Goal: Transaction & Acquisition: Subscribe to service/newsletter

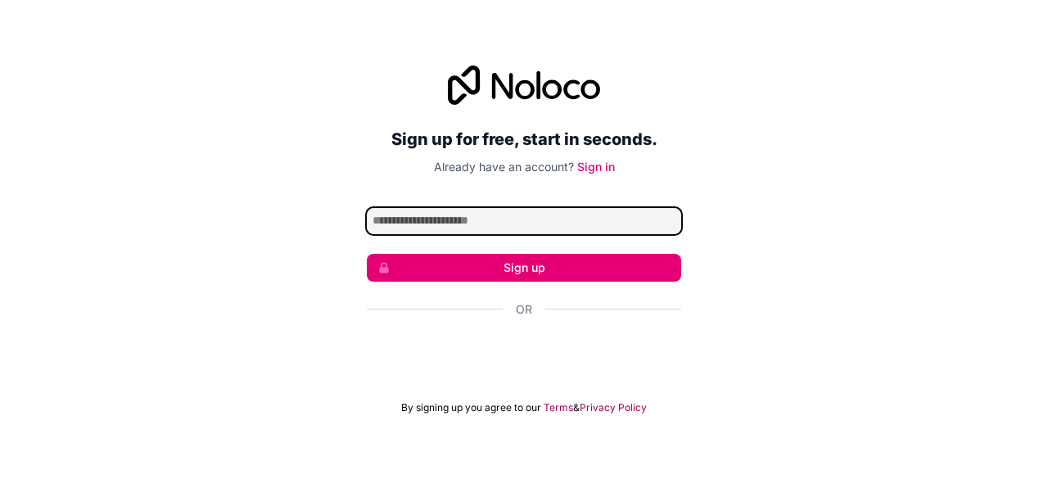
click at [522, 219] on input "Email address" at bounding box center [524, 221] width 314 height 26
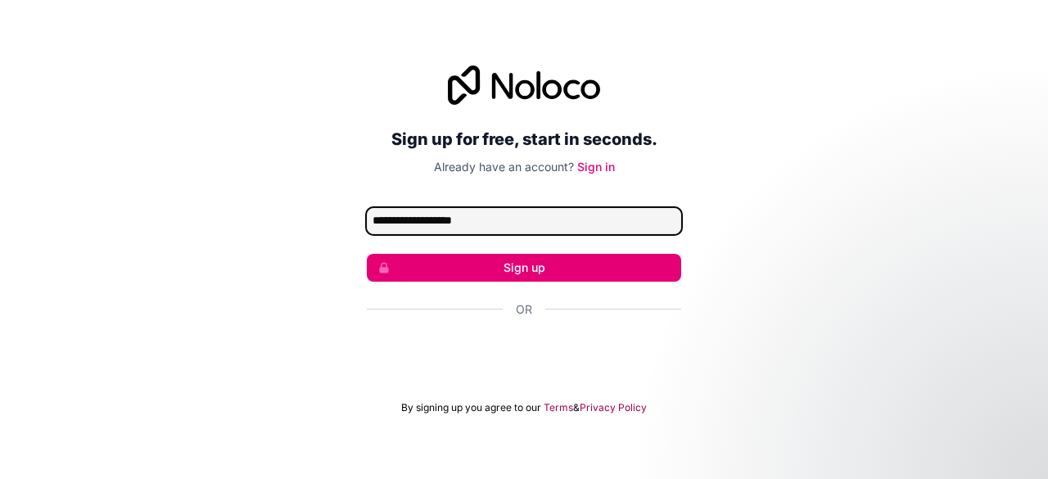
type input "**********"
click button "Sign up" at bounding box center [524, 268] width 314 height 28
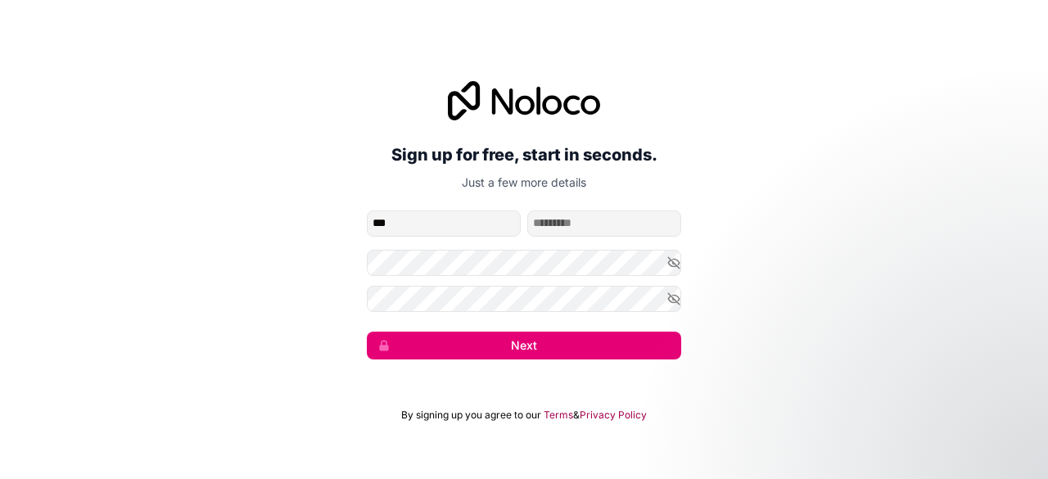
type input "****"
type input "******"
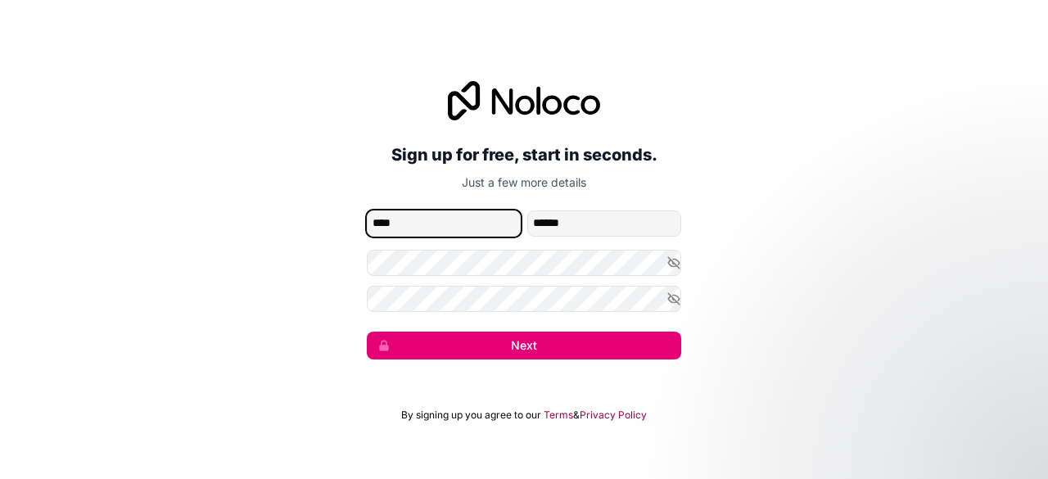
type input "****"
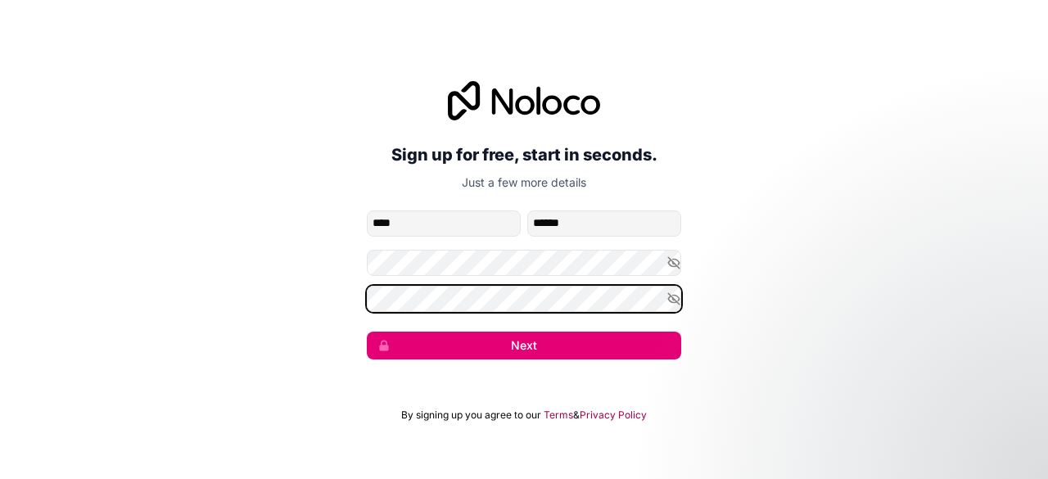
click at [367, 332] on button "Next" at bounding box center [524, 346] width 314 height 28
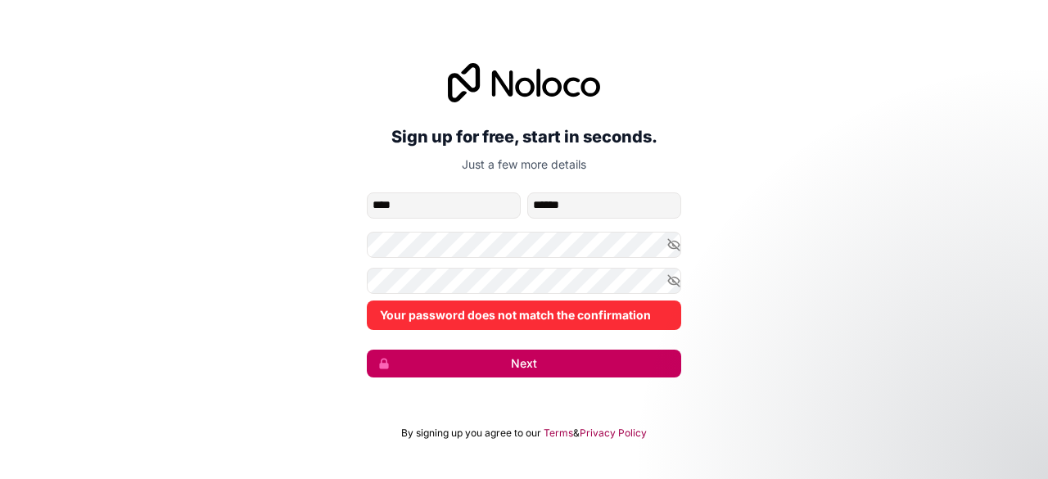
click at [476, 363] on button "Next" at bounding box center [524, 364] width 314 height 28
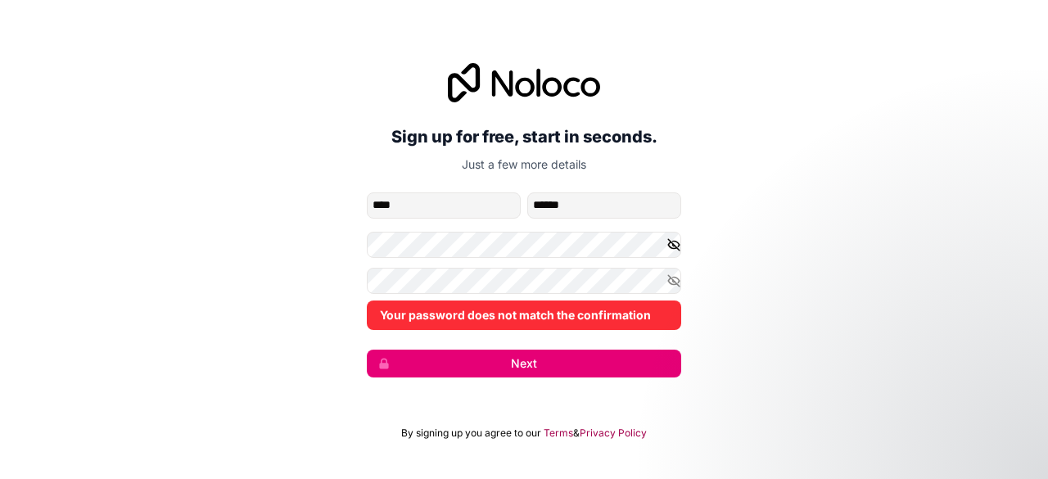
click at [673, 243] on icon "button" at bounding box center [673, 244] width 11 height 11
click at [669, 273] on icon "button" at bounding box center [673, 280] width 15 height 15
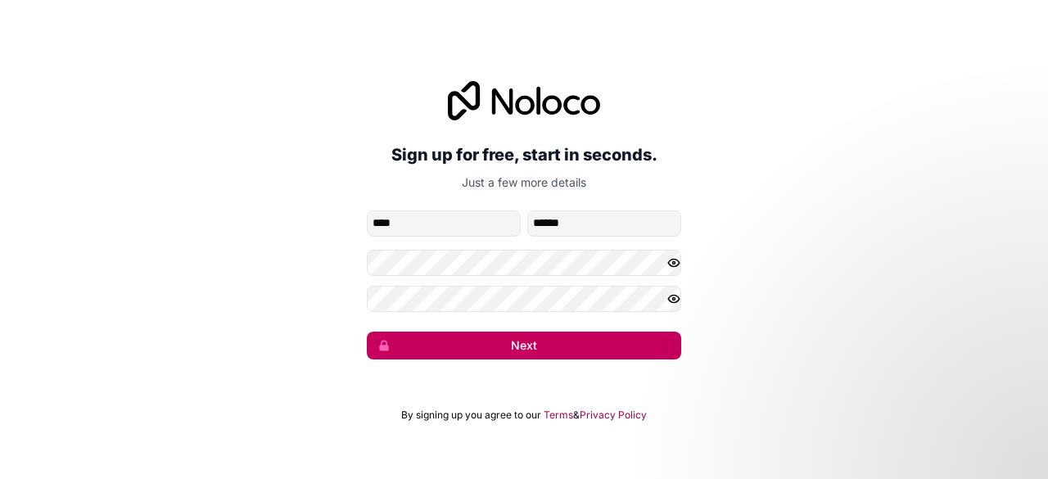
click at [490, 349] on button "Next" at bounding box center [524, 346] width 314 height 28
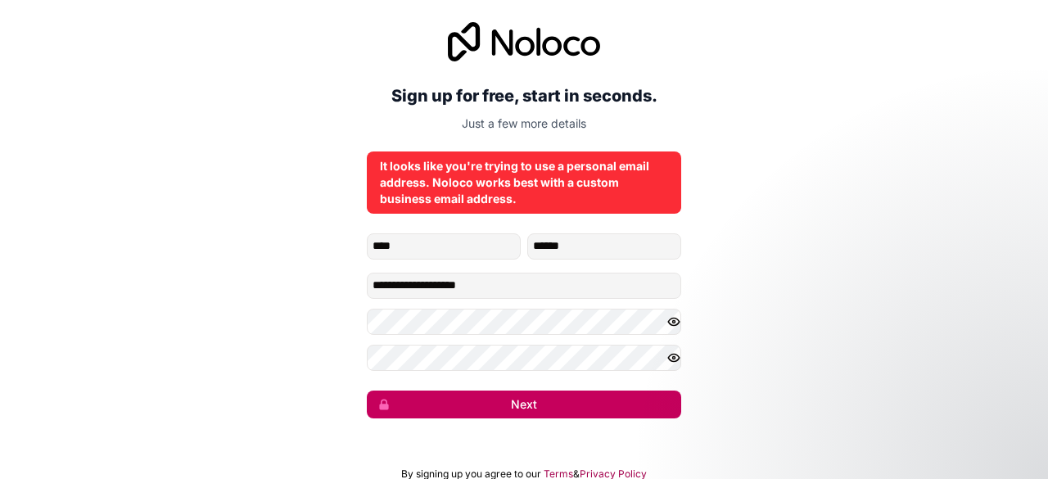
click at [516, 395] on button "Next" at bounding box center [524, 405] width 314 height 28
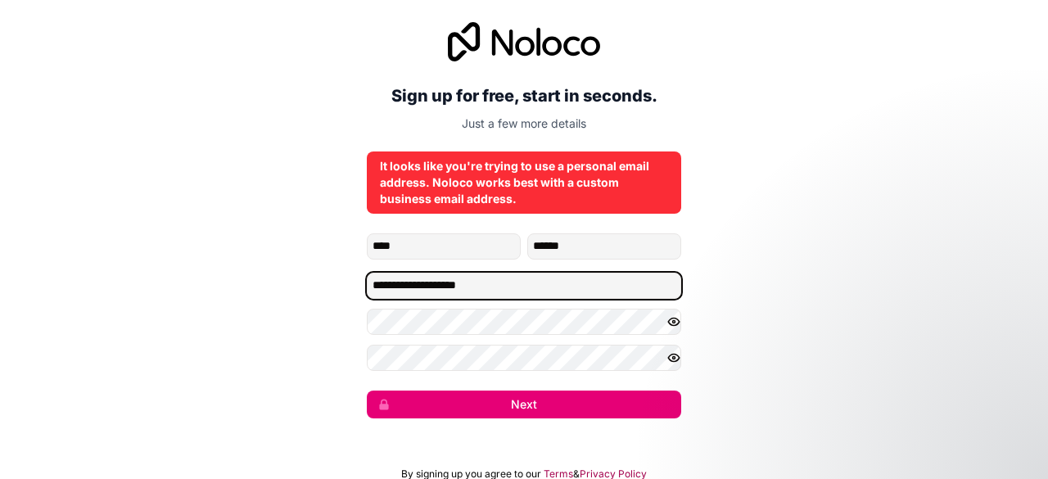
drag, startPoint x: 499, startPoint y: 286, endPoint x: 336, endPoint y: 287, distance: 162.9
click at [336, 287] on div "**********" at bounding box center [524, 220] width 1048 height 442
type input "**********"
click at [367, 391] on button "Next" at bounding box center [524, 405] width 314 height 28
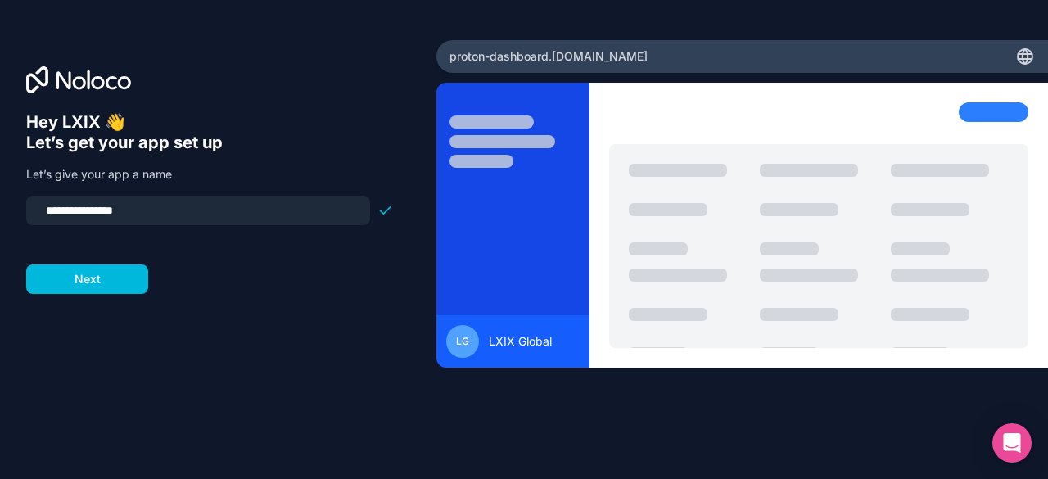
drag, startPoint x: 79, startPoint y: 210, endPoint x: 0, endPoint y: 217, distance: 78.9
click at [0, 217] on div "**********" at bounding box center [218, 240] width 436 height 400
type input "**********"
click at [107, 276] on button "Next" at bounding box center [87, 278] width 122 height 29
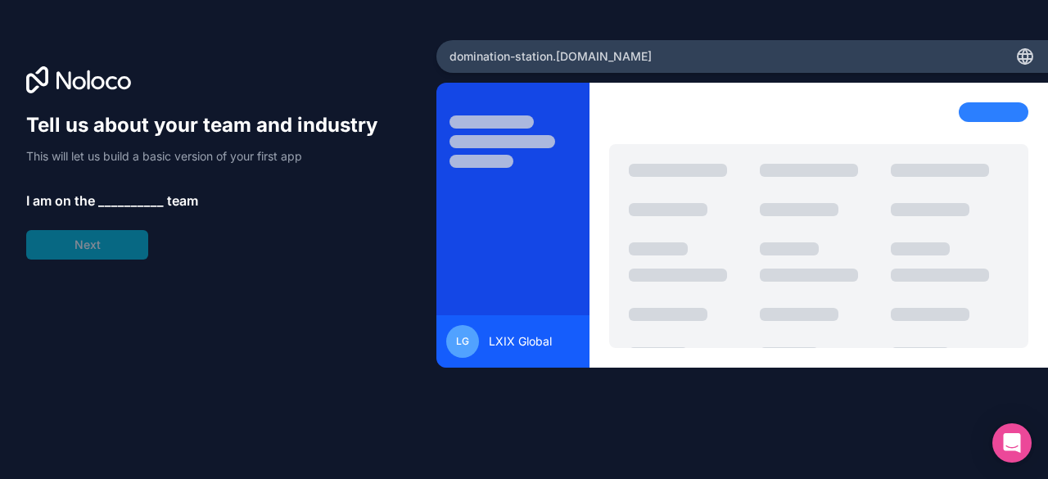
click at [111, 199] on span "__________" at bounding box center [131, 201] width 66 height 20
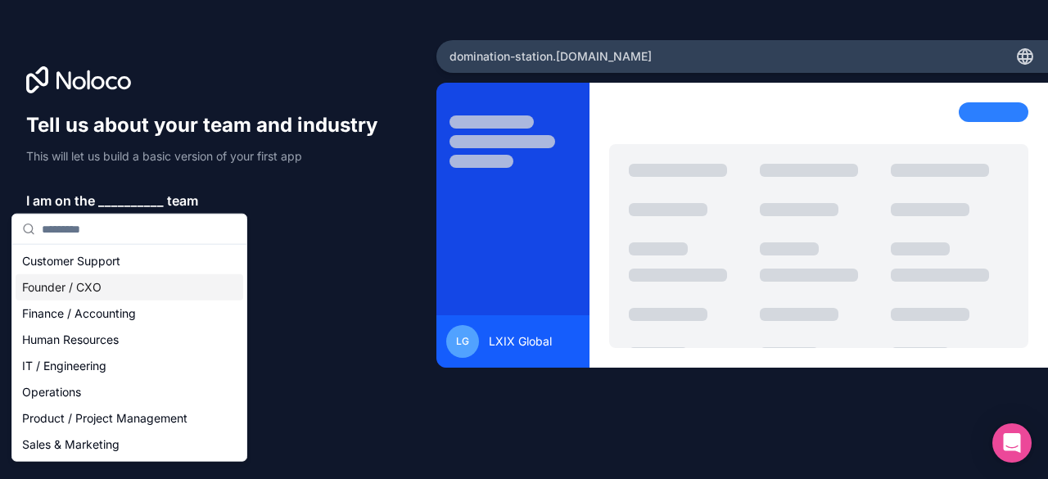
click at [94, 281] on div "Founder / CXO" at bounding box center [130, 287] width 228 height 26
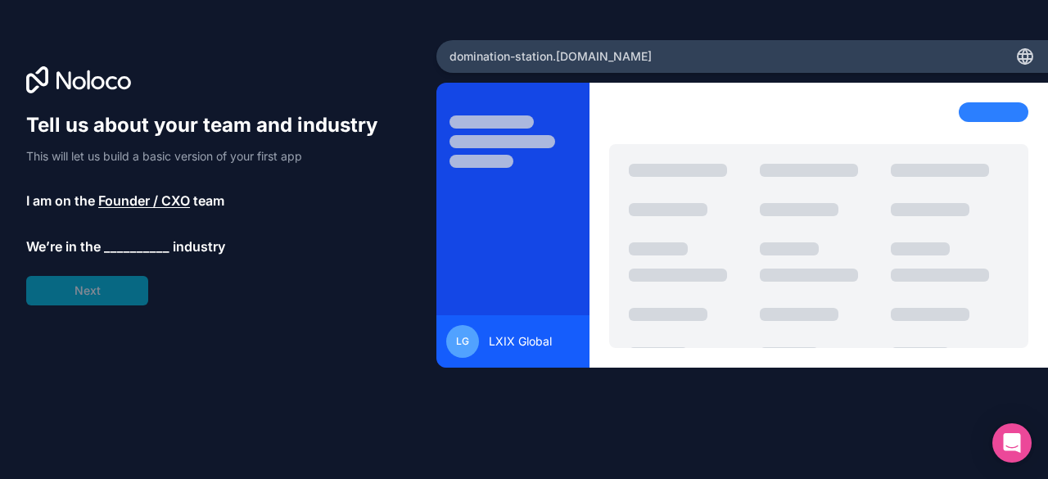
click at [116, 242] on span "__________" at bounding box center [137, 247] width 66 height 20
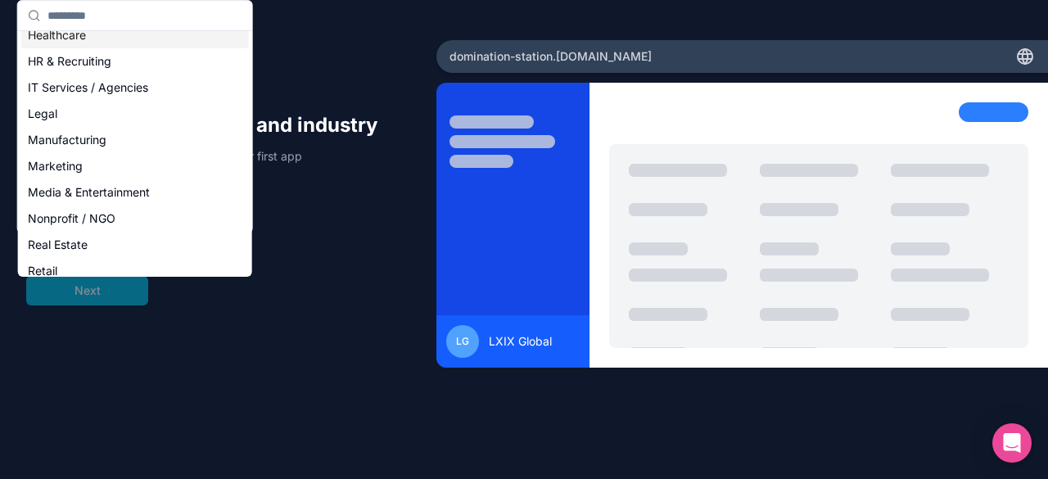
scroll to position [145, 0]
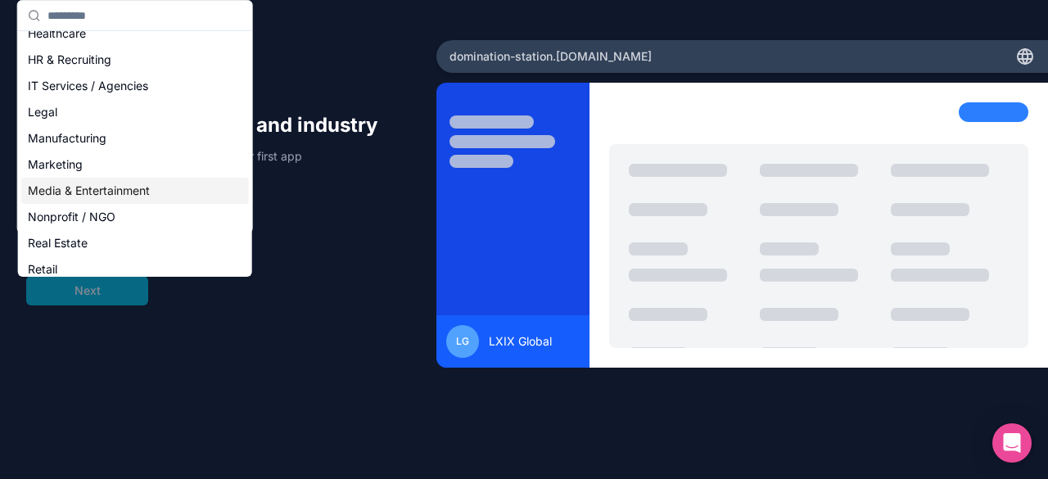
click at [135, 190] on div "Media & Entertainment" at bounding box center [135, 191] width 228 height 26
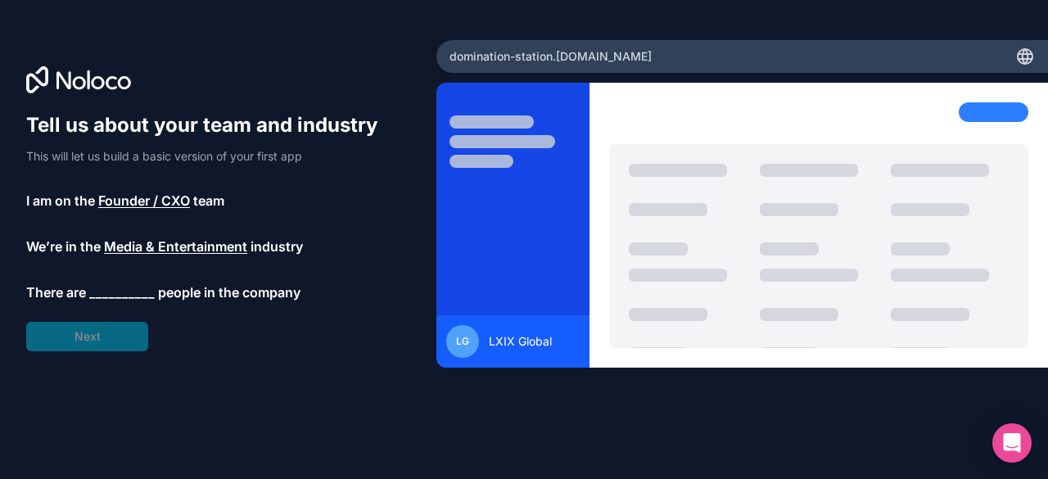
click at [112, 294] on span "__________" at bounding box center [122, 292] width 66 height 20
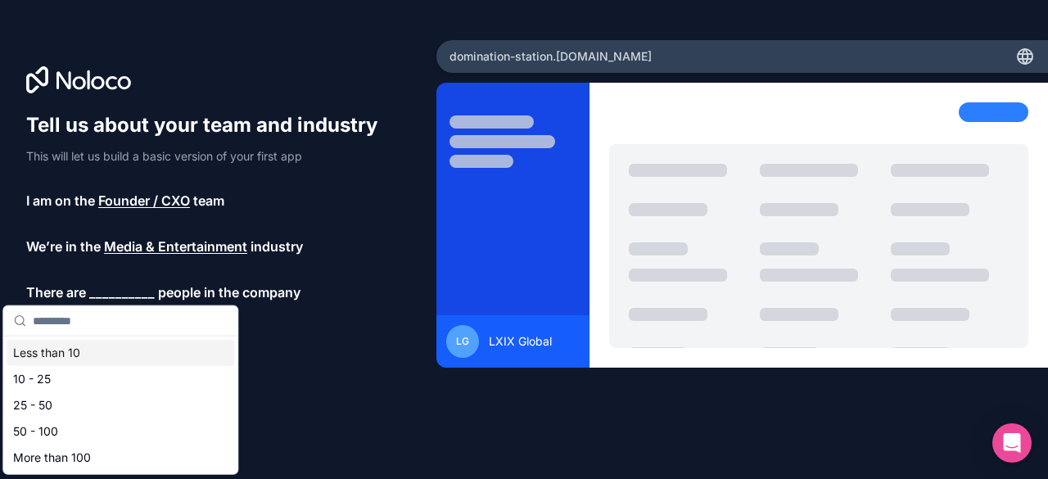
click at [74, 353] on div "Less than 10" at bounding box center [121, 353] width 228 height 26
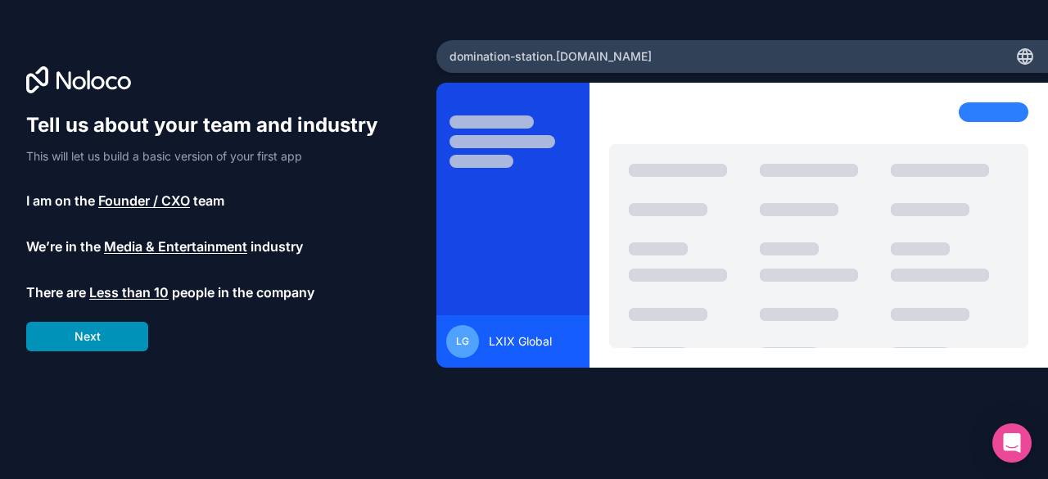
click at [78, 339] on button "Next" at bounding box center [87, 336] width 122 height 29
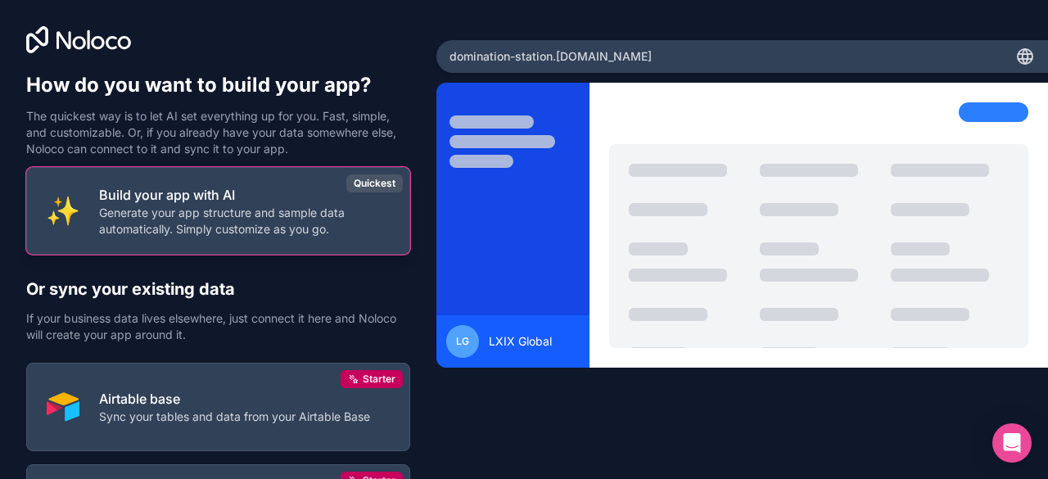
click at [236, 206] on div "Build your app with AI Generate your app structure and sample data automaticall…" at bounding box center [244, 211] width 291 height 52
click at [179, 212] on p "Generate your app structure and sample data automatically. Simply customize as …" at bounding box center [244, 221] width 291 height 33
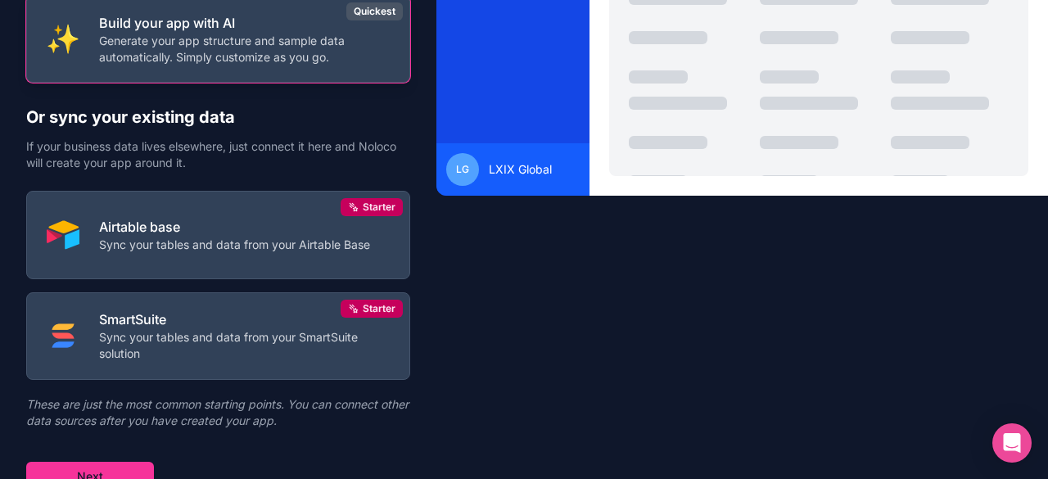
scroll to position [182, 0]
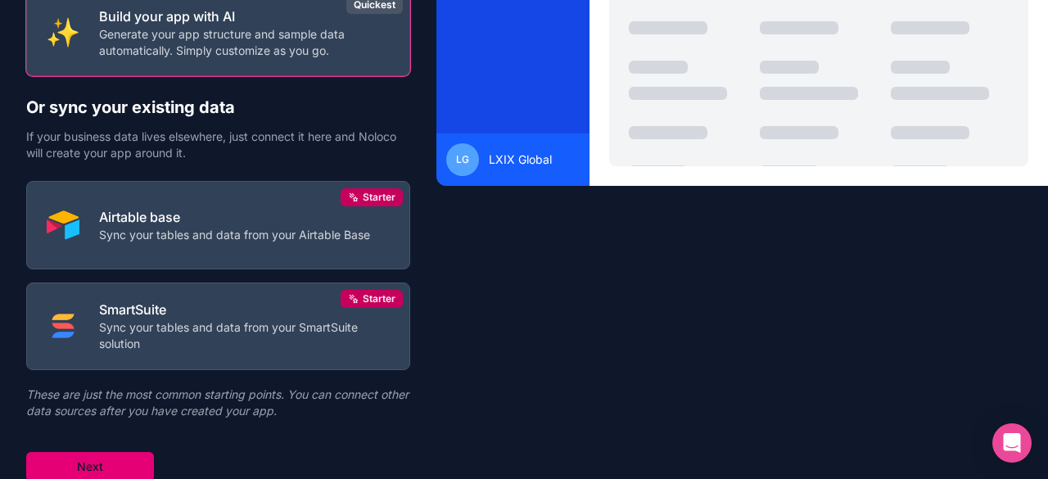
click at [120, 462] on button "Next" at bounding box center [90, 466] width 128 height 29
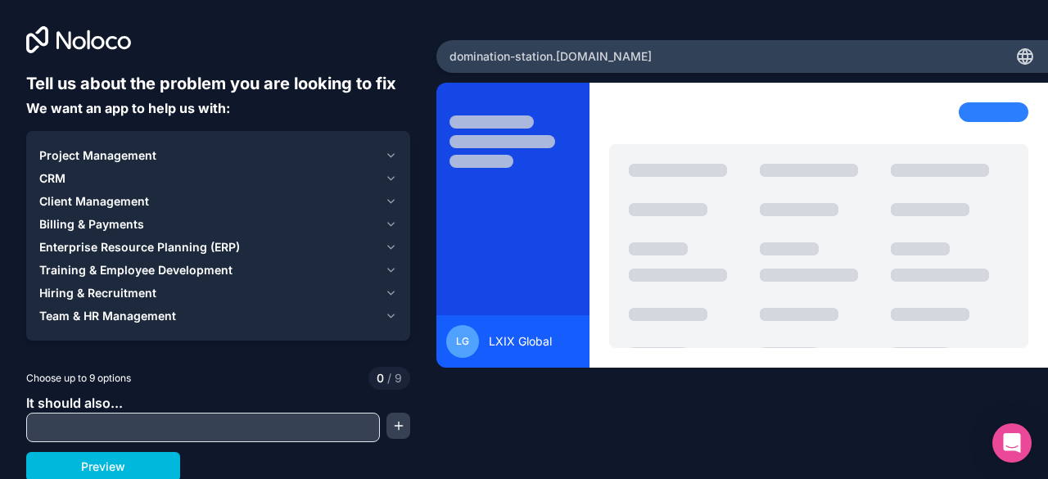
click at [53, 171] on span "CRM" at bounding box center [52, 178] width 26 height 16
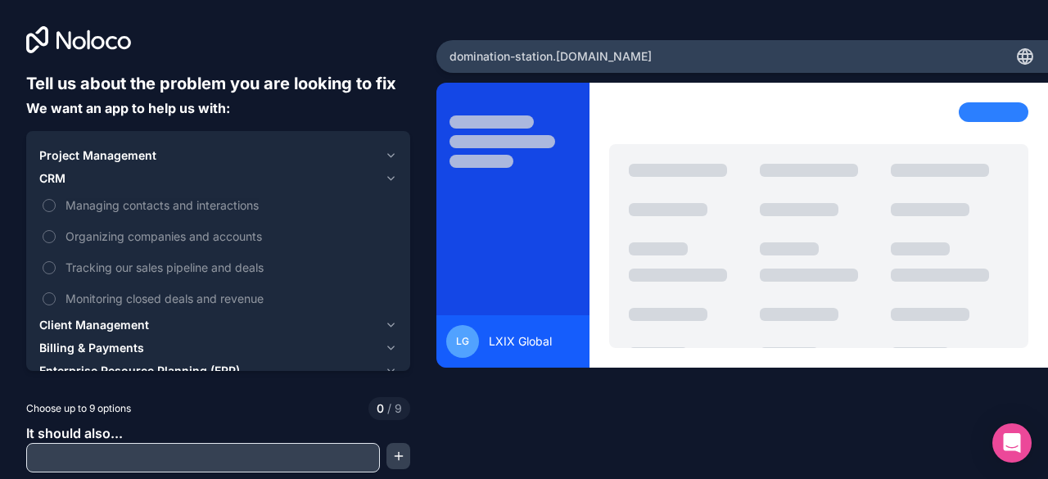
click at [43, 203] on button "Managing contacts and interactions" at bounding box center [49, 205] width 13 height 13
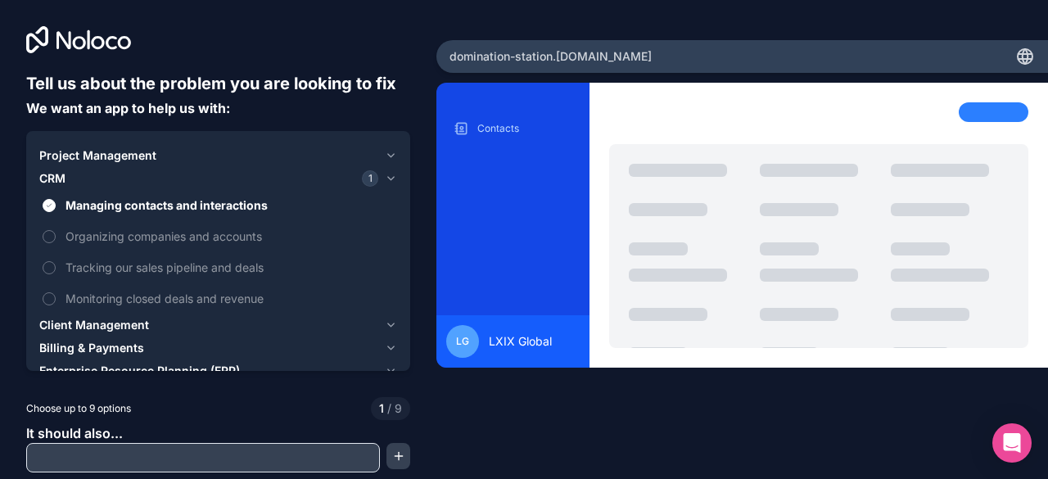
click at [49, 237] on button "Organizing companies and accounts" at bounding box center [49, 236] width 13 height 13
click at [45, 261] on label "Tracking our sales pipeline and deals" at bounding box center [218, 267] width 358 height 30
click at [45, 261] on button "Tracking our sales pipeline and deals" at bounding box center [49, 267] width 13 height 13
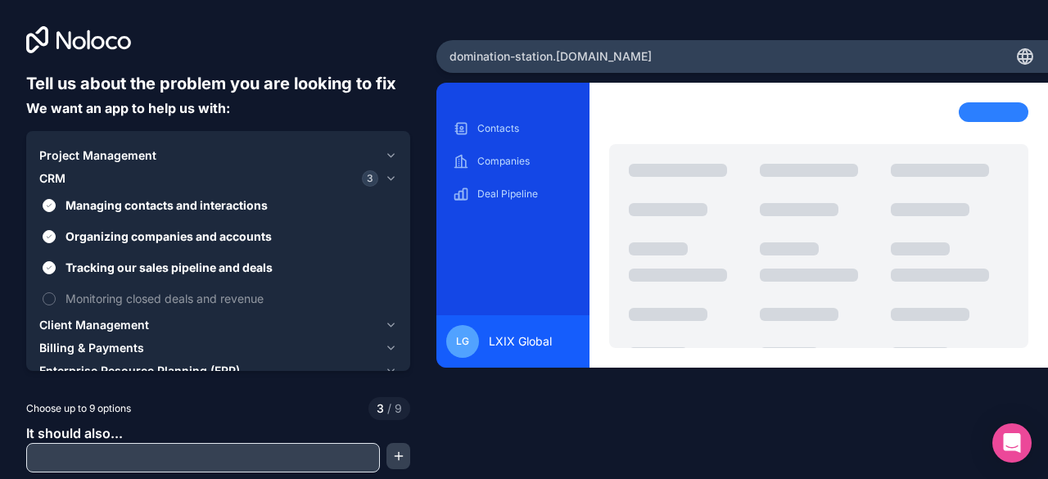
click at [46, 301] on button "Monitoring closed deals and revenue" at bounding box center [49, 298] width 13 height 13
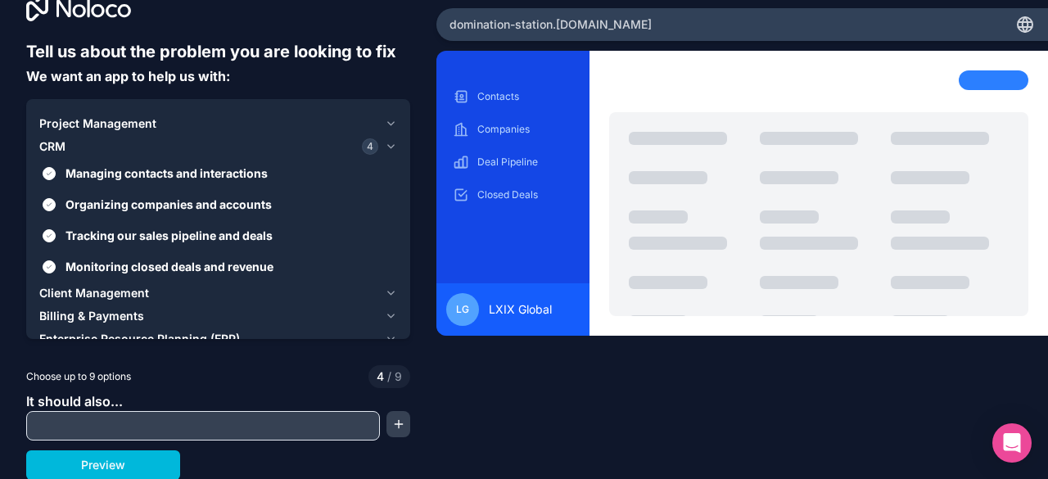
click at [354, 420] on input "text" at bounding box center [203, 425] width 346 height 23
click at [390, 425] on button "button" at bounding box center [398, 424] width 24 height 26
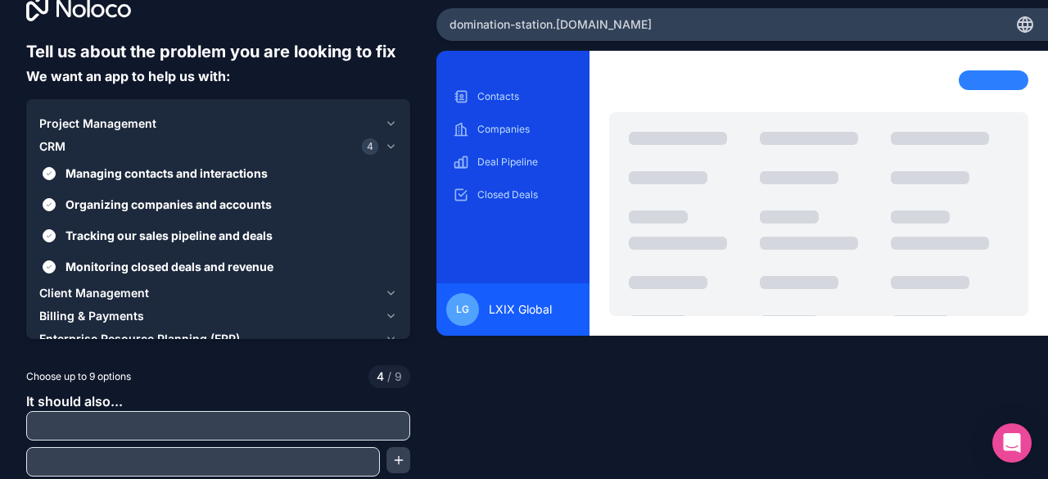
click at [69, 6] on icon at bounding box center [63, 8] width 15 height 18
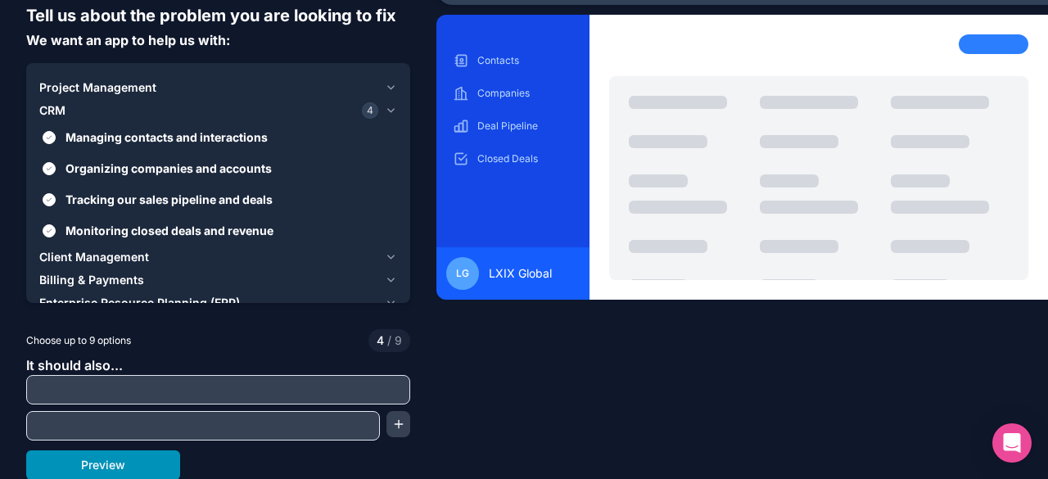
click at [63, 456] on button "Preview" at bounding box center [103, 464] width 154 height 29
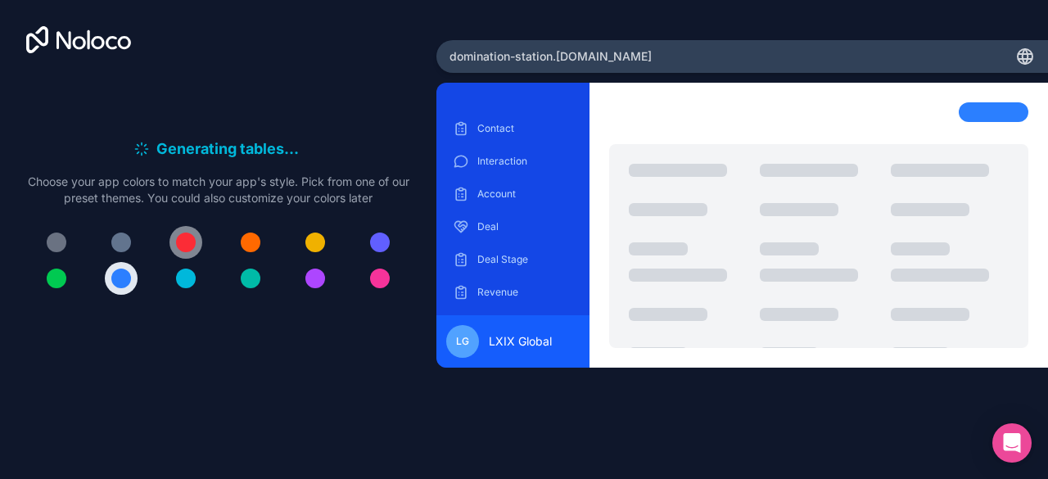
click at [178, 242] on div at bounding box center [186, 243] width 20 height 20
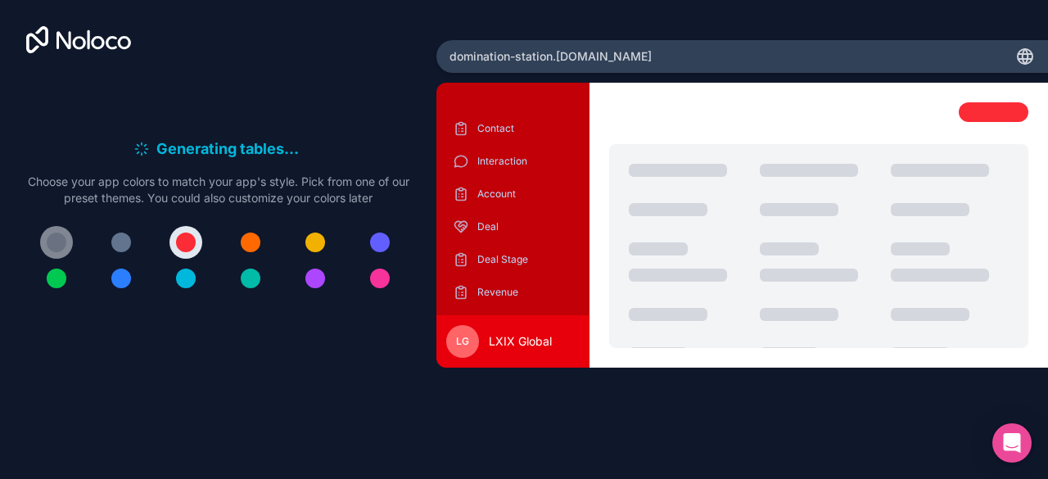
click at [60, 242] on div at bounding box center [57, 243] width 20 height 20
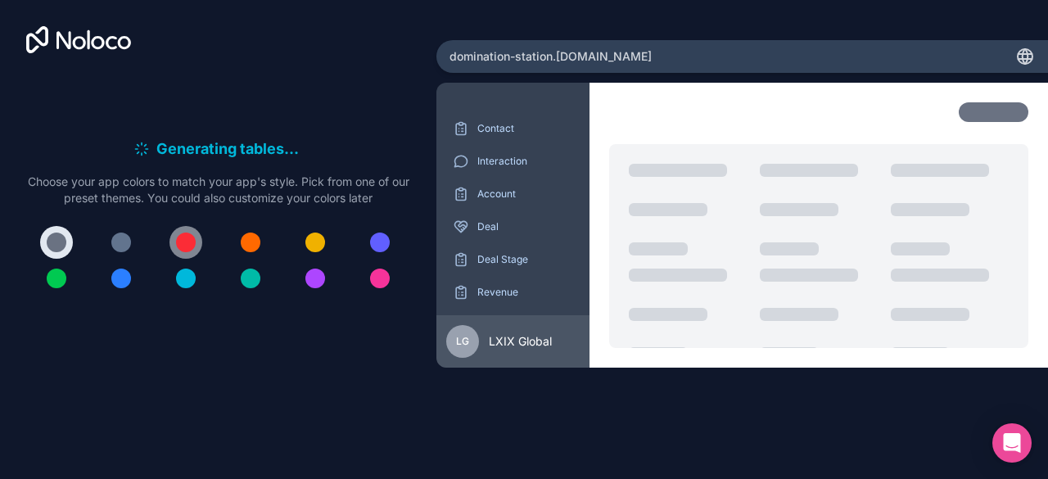
click at [187, 243] on div at bounding box center [186, 243] width 20 height 20
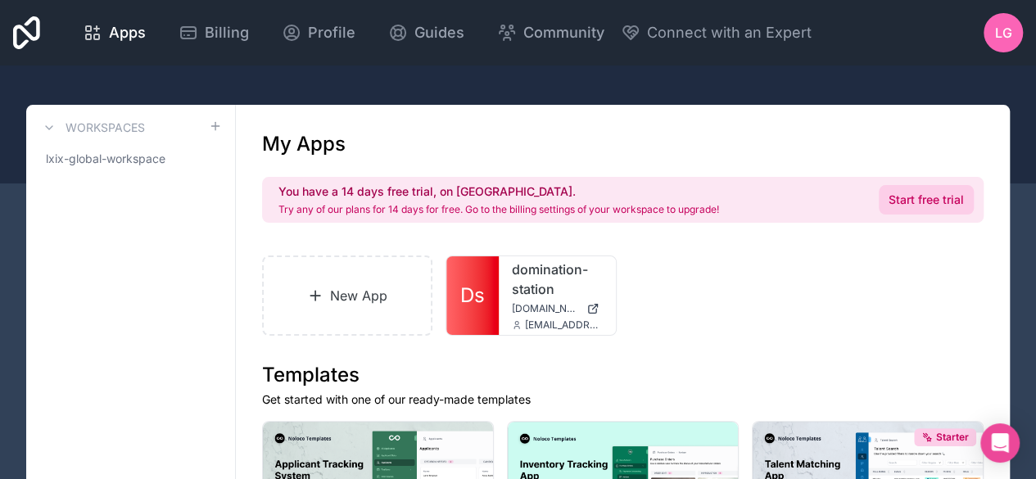
click at [909, 199] on link "Start free trial" at bounding box center [926, 199] width 95 height 29
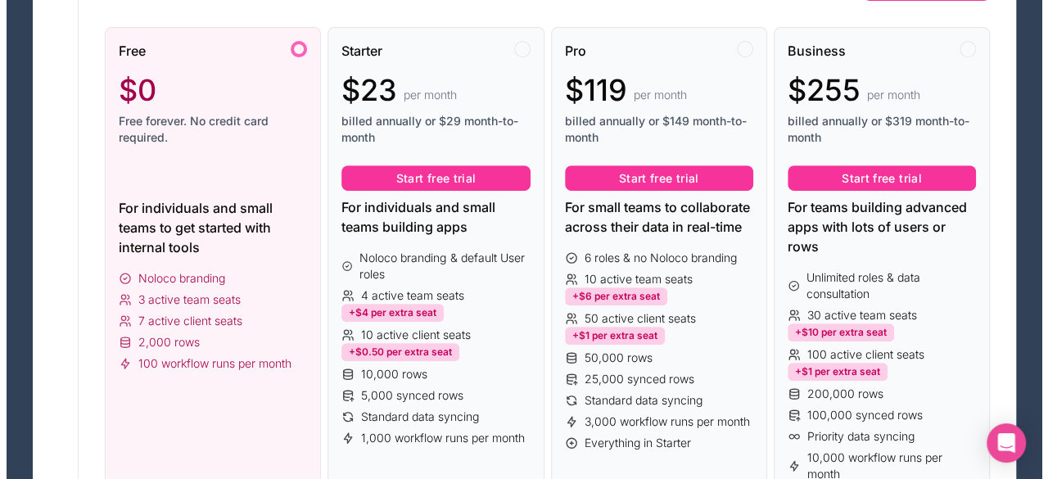
scroll to position [310, 0]
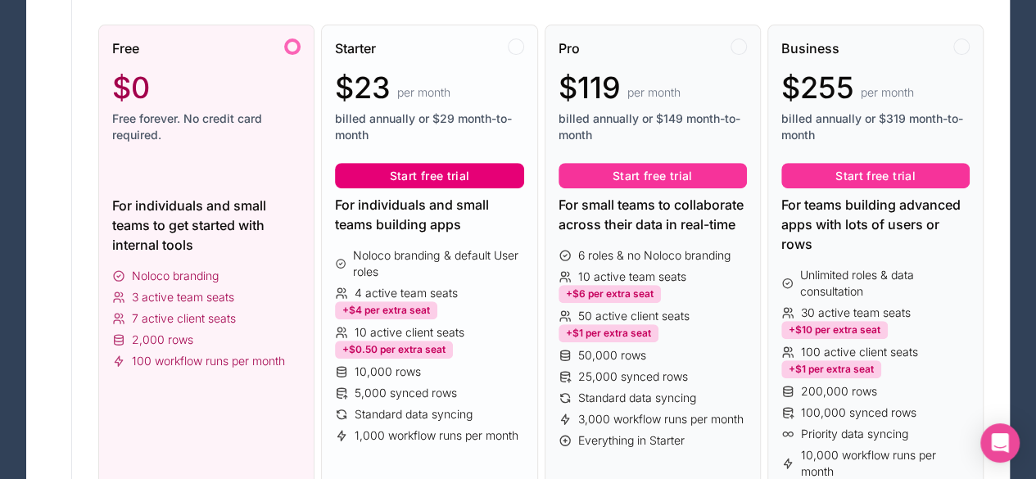
click at [427, 167] on button "Start free trial" at bounding box center [429, 176] width 188 height 26
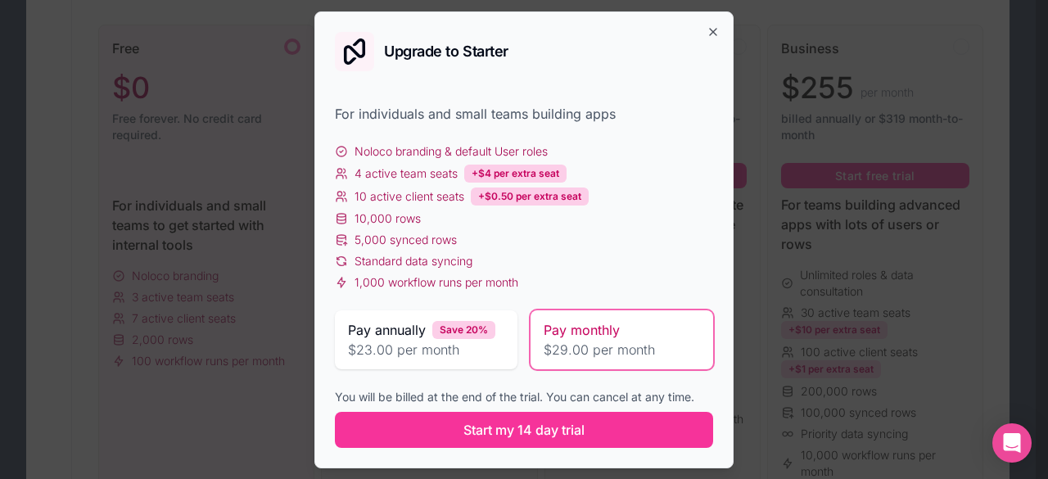
click at [463, 356] on span "$23.00 per month" at bounding box center [426, 350] width 156 height 20
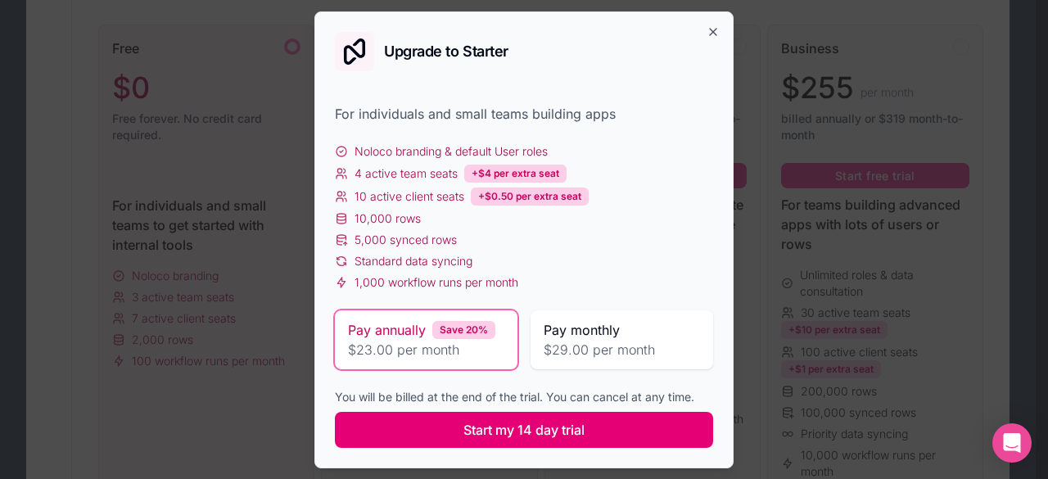
click at [491, 435] on span "Start my 14 day trial" at bounding box center [523, 430] width 121 height 20
